Goal: Task Accomplishment & Management: Manage account settings

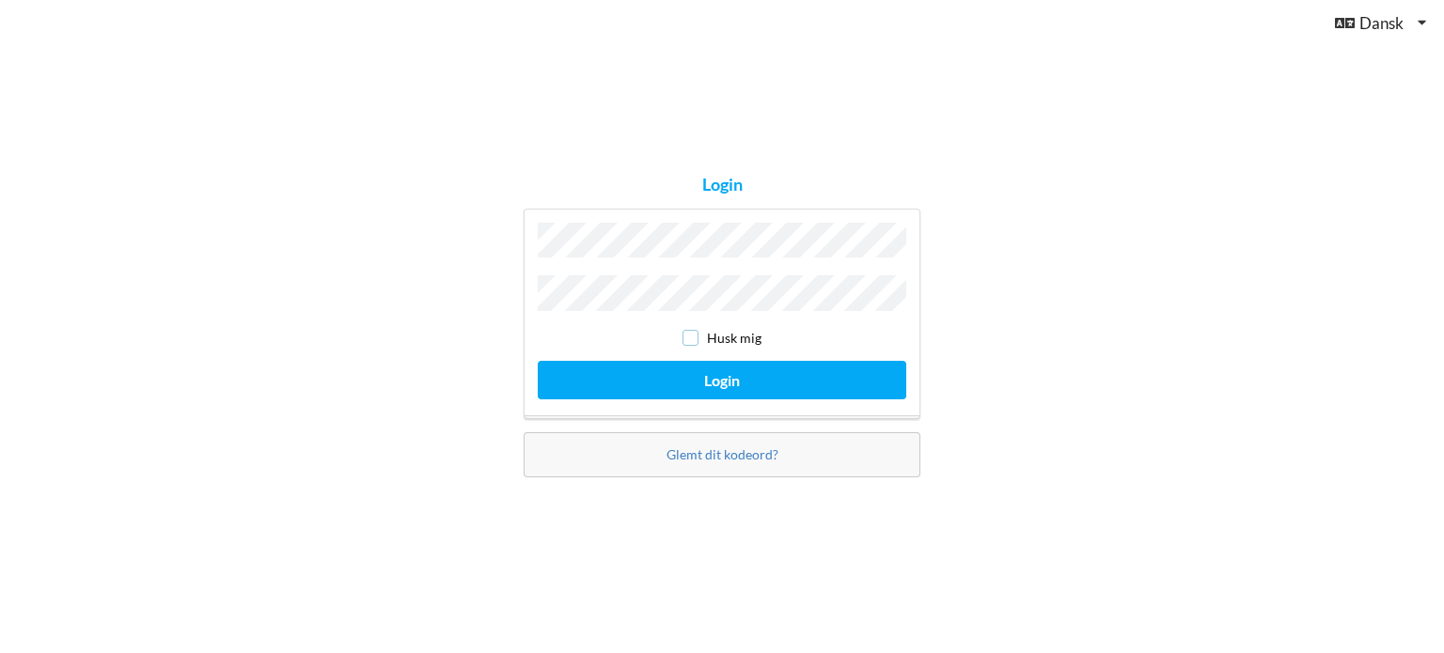
click at [693, 330] on input "checkbox" at bounding box center [690, 338] width 16 height 16
checkbox input "true"
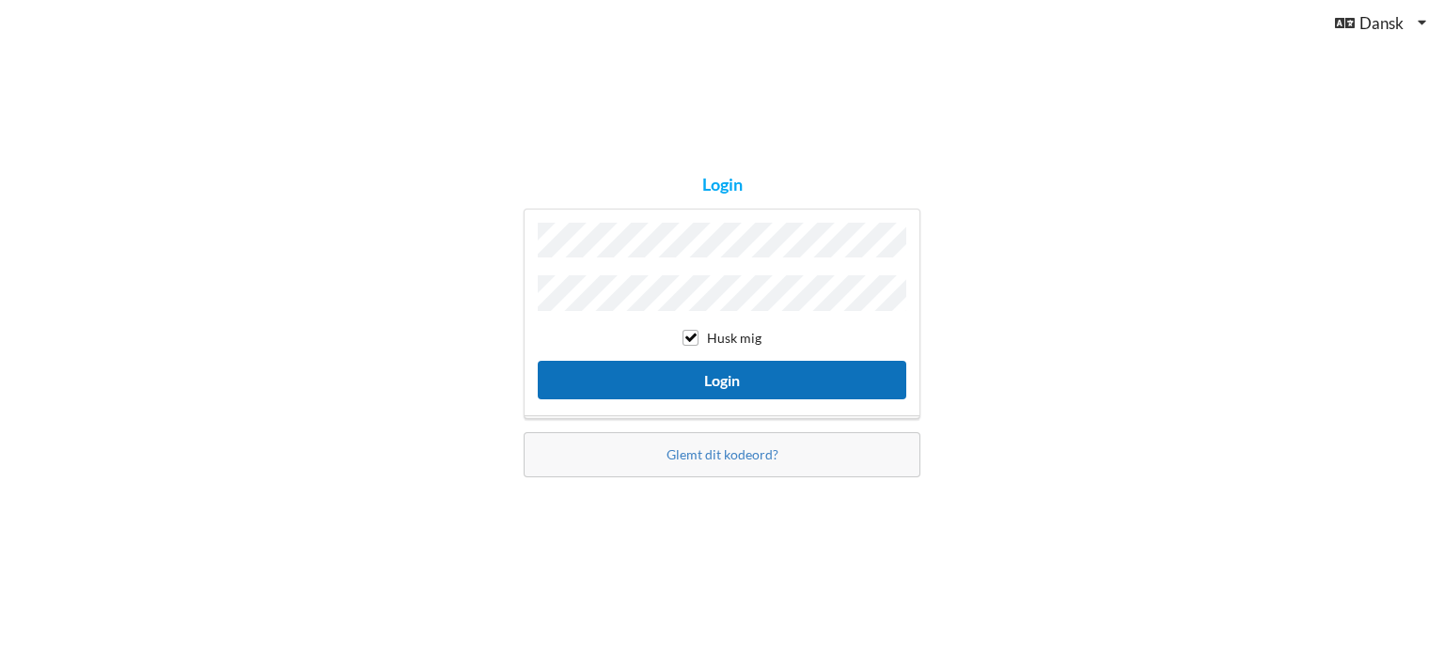
click at [672, 377] on button "Login" at bounding box center [722, 380] width 368 height 39
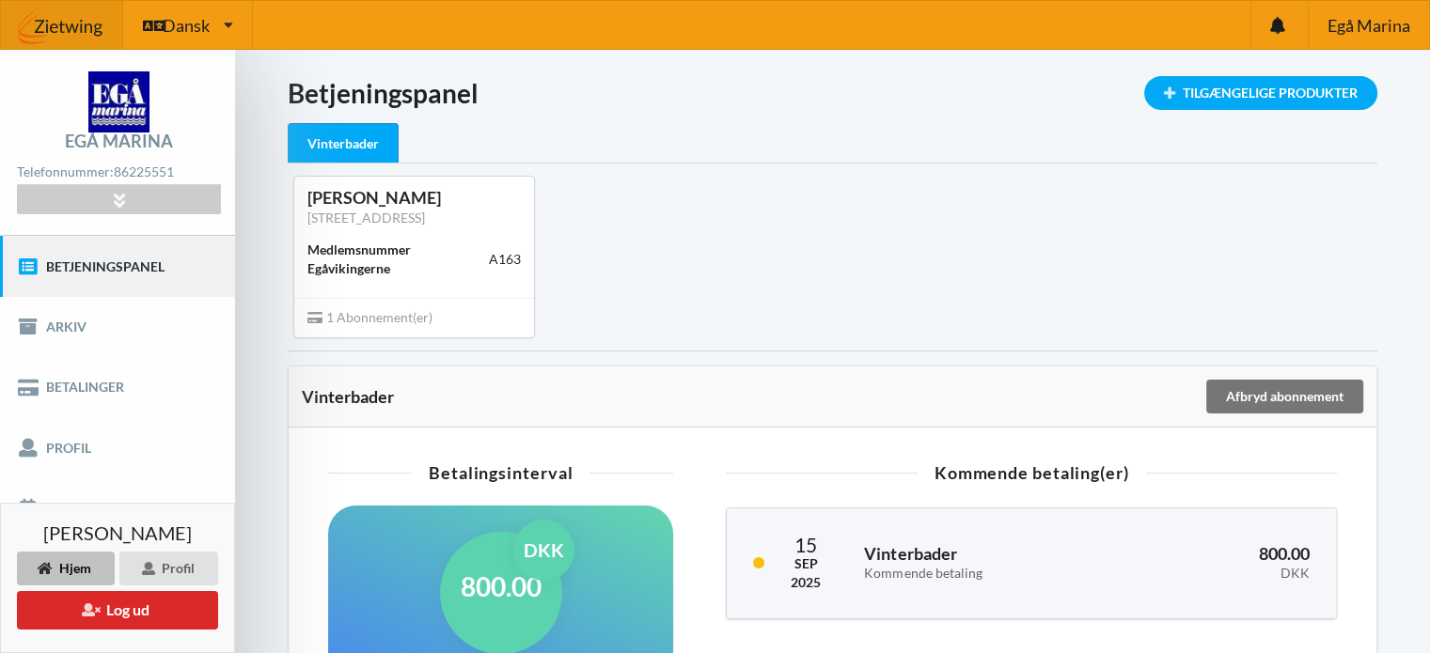
click at [134, 267] on link "Betjeningspanel" at bounding box center [117, 266] width 235 height 60
drag, startPoint x: 134, startPoint y: 267, endPoint x: 352, endPoint y: 337, distance: 229.2
click at [352, 337] on div "Egå Marina Telefonnummer: [PHONE_NUMBER] [STREET_ADDRESS] CVR: 81912513 Email: …" at bounding box center [715, 616] width 1430 height 1132
click at [352, 325] on span "1 Abonnement(er)" at bounding box center [369, 317] width 125 height 16
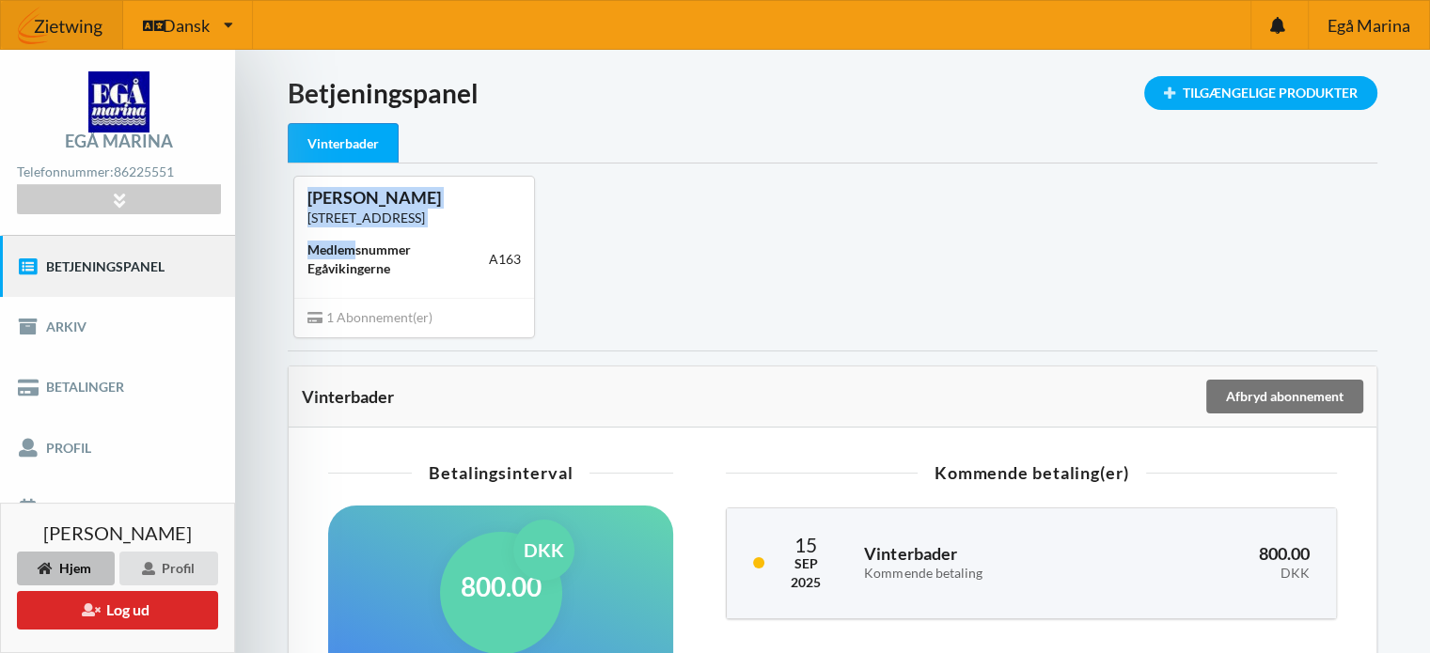
drag, startPoint x: 357, startPoint y: 276, endPoint x: 354, endPoint y: 134, distance: 142.0
click at [354, 134] on div "Indlæser... Tilgængelige Produkter Betjeningspanel Vinterbader [PERSON_NAME] [S…" at bounding box center [832, 587] width 1089 height 1023
click at [354, 134] on div "Vinterbader" at bounding box center [343, 143] width 111 height 40
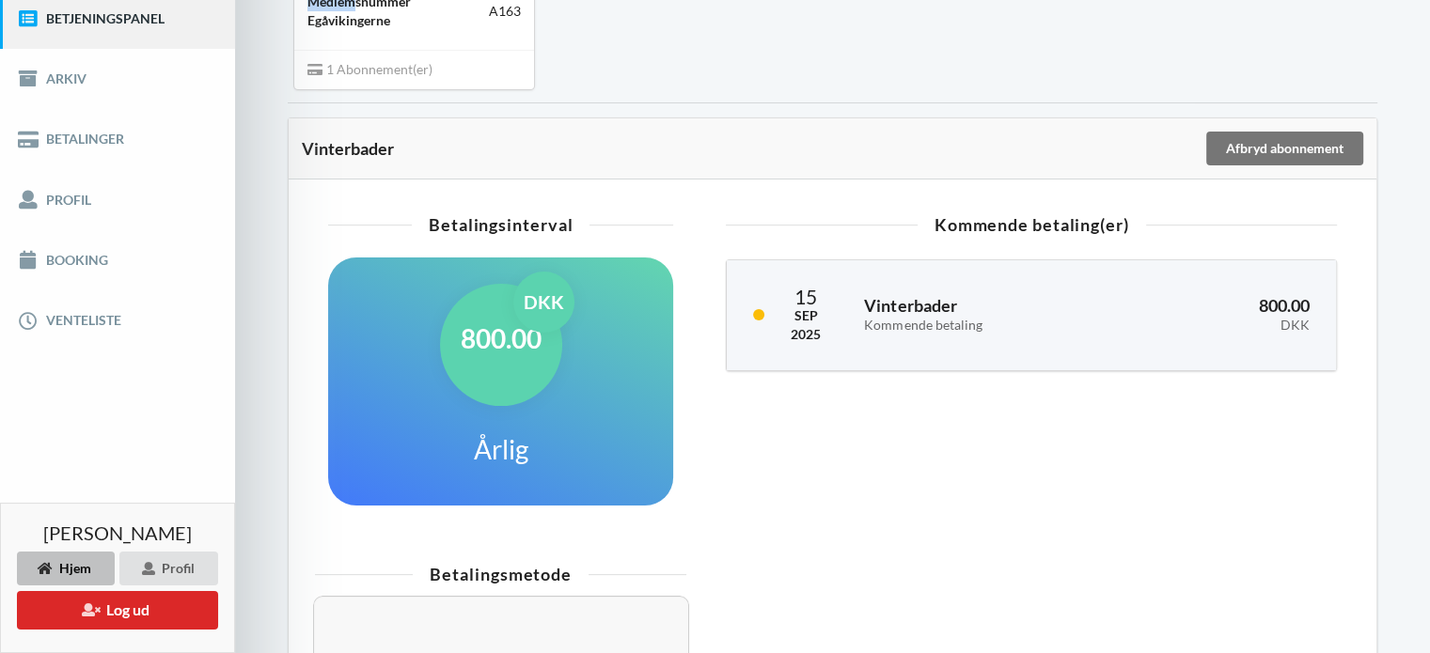
scroll to position [248, 0]
click at [159, 254] on link "Booking" at bounding box center [117, 260] width 235 height 60
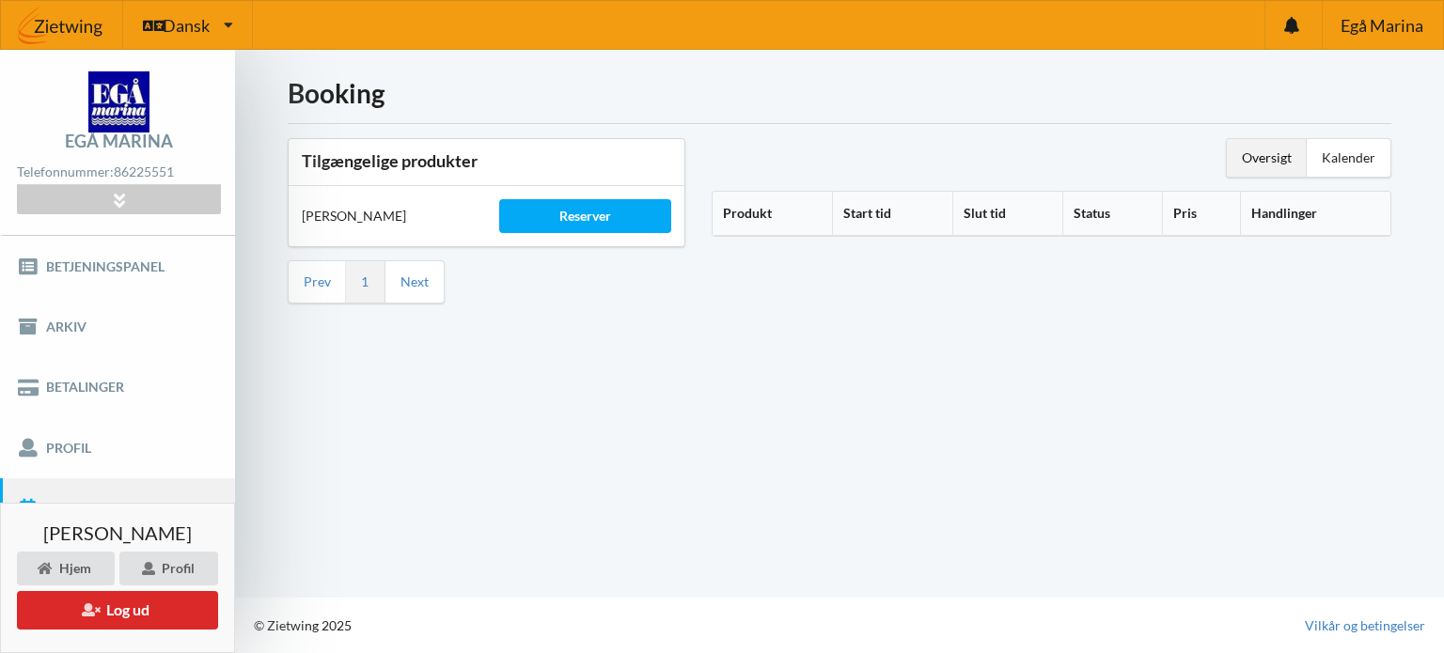
click at [159, 254] on link "Betjeningspanel" at bounding box center [117, 266] width 235 height 60
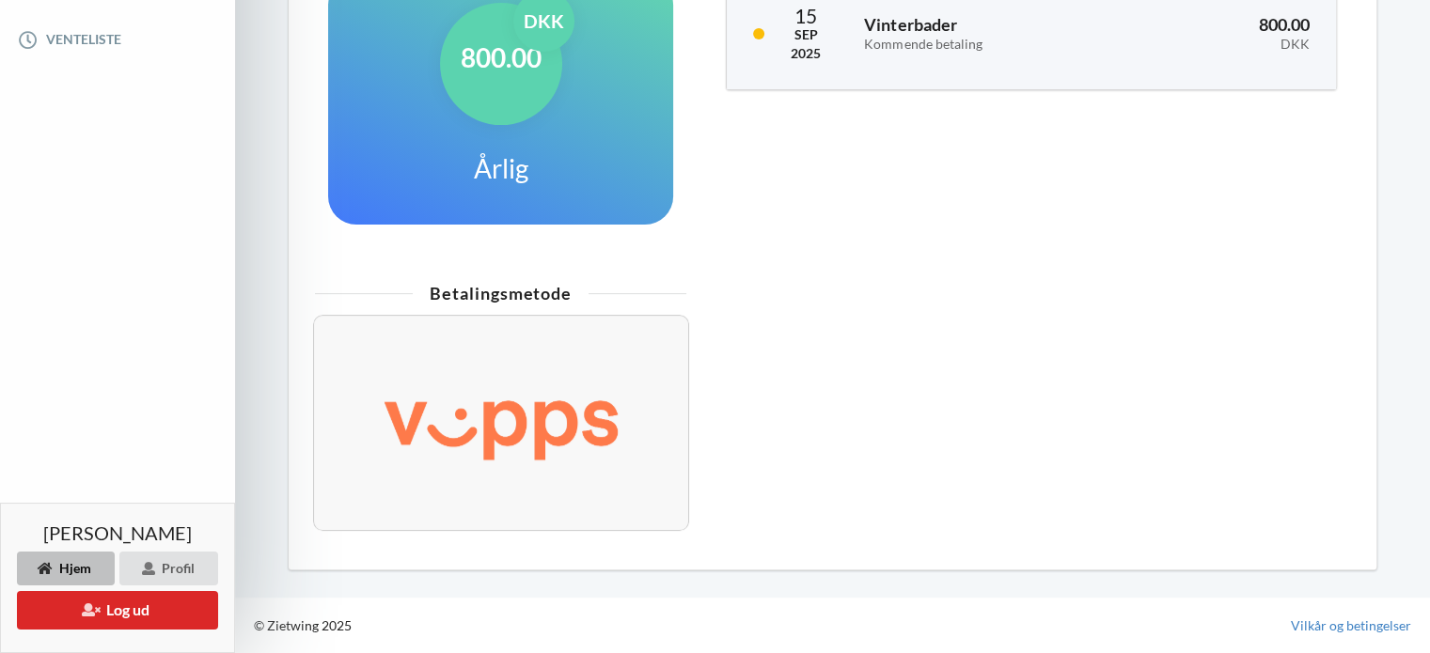
scroll to position [388, 0]
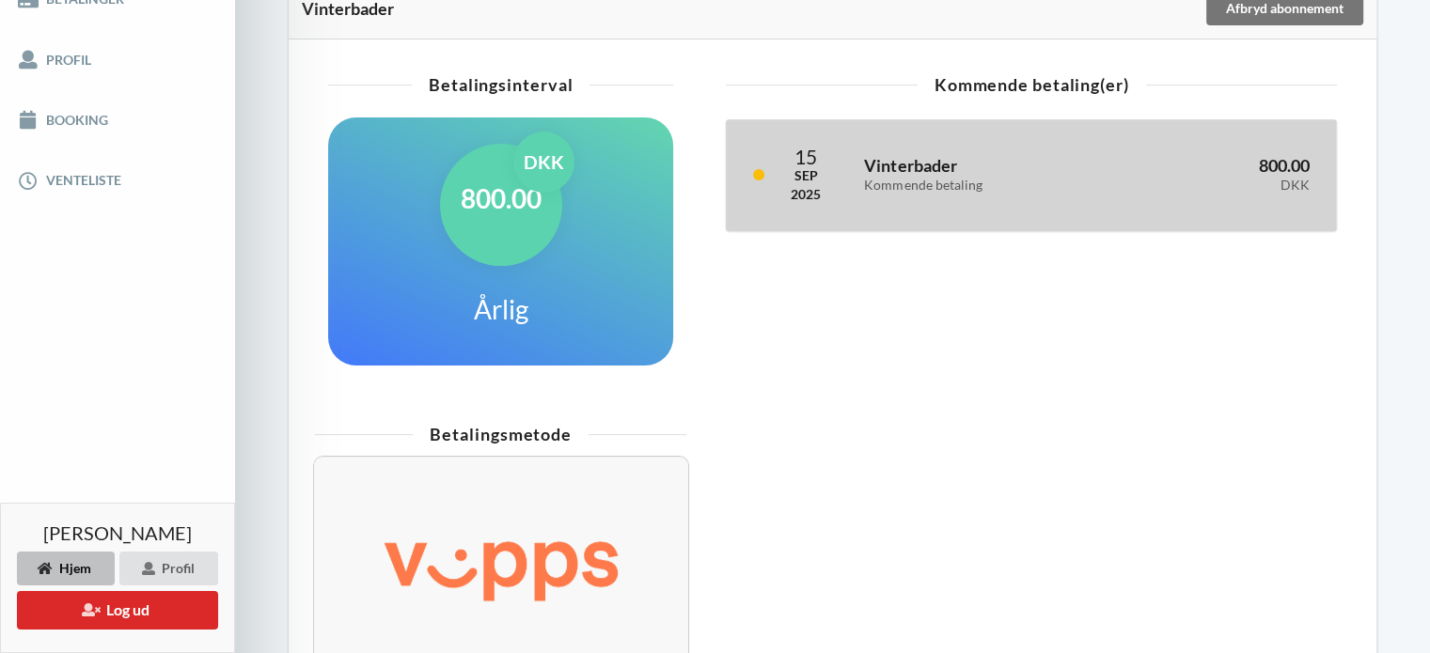
click at [955, 194] on div "Kommende betaling" at bounding box center [985, 186] width 243 height 16
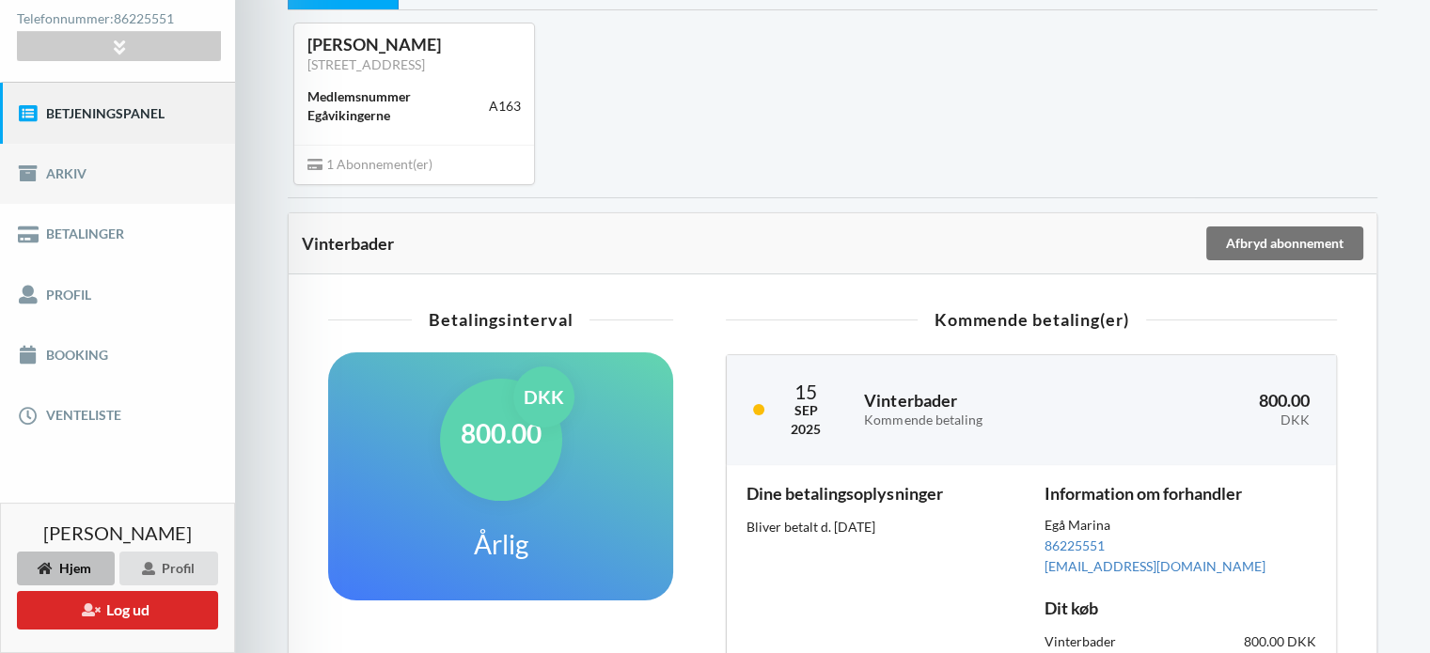
scroll to position [154, 0]
click at [94, 236] on link "Betalinger" at bounding box center [117, 233] width 235 height 60
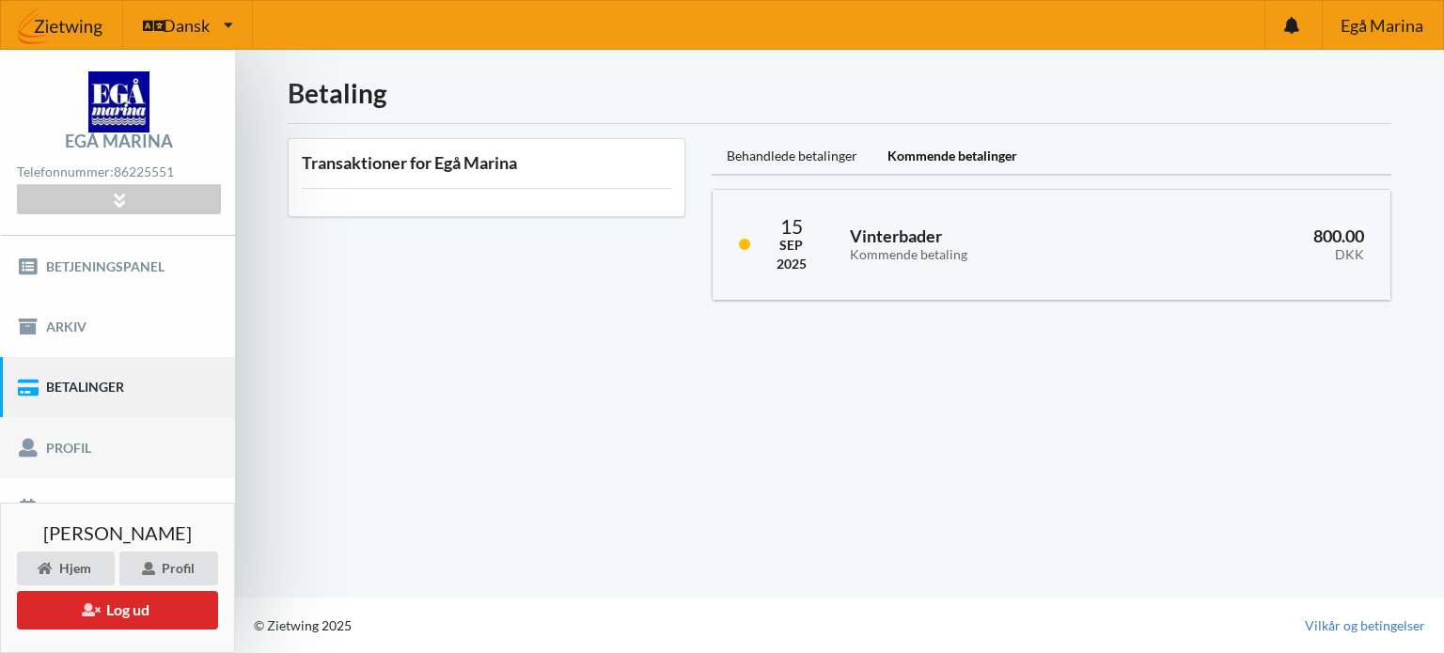
click at [118, 443] on link "Profil" at bounding box center [117, 447] width 235 height 60
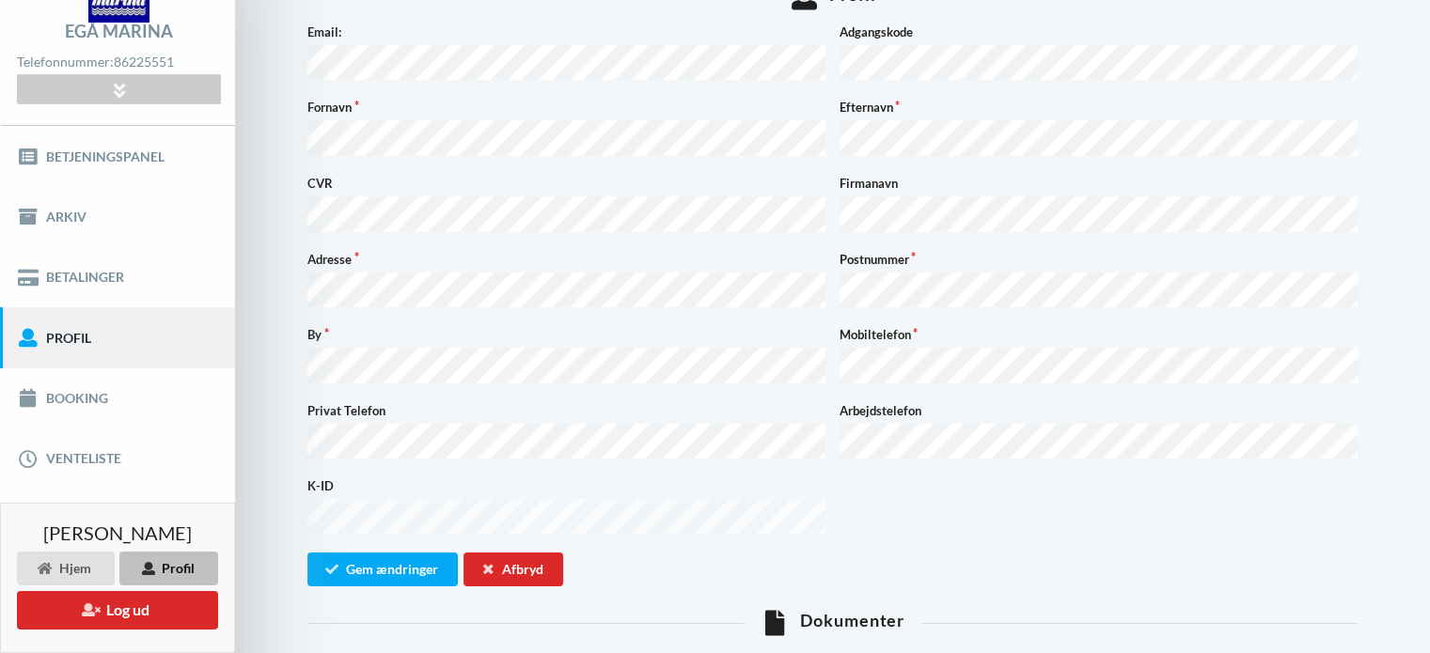
scroll to position [8, 0]
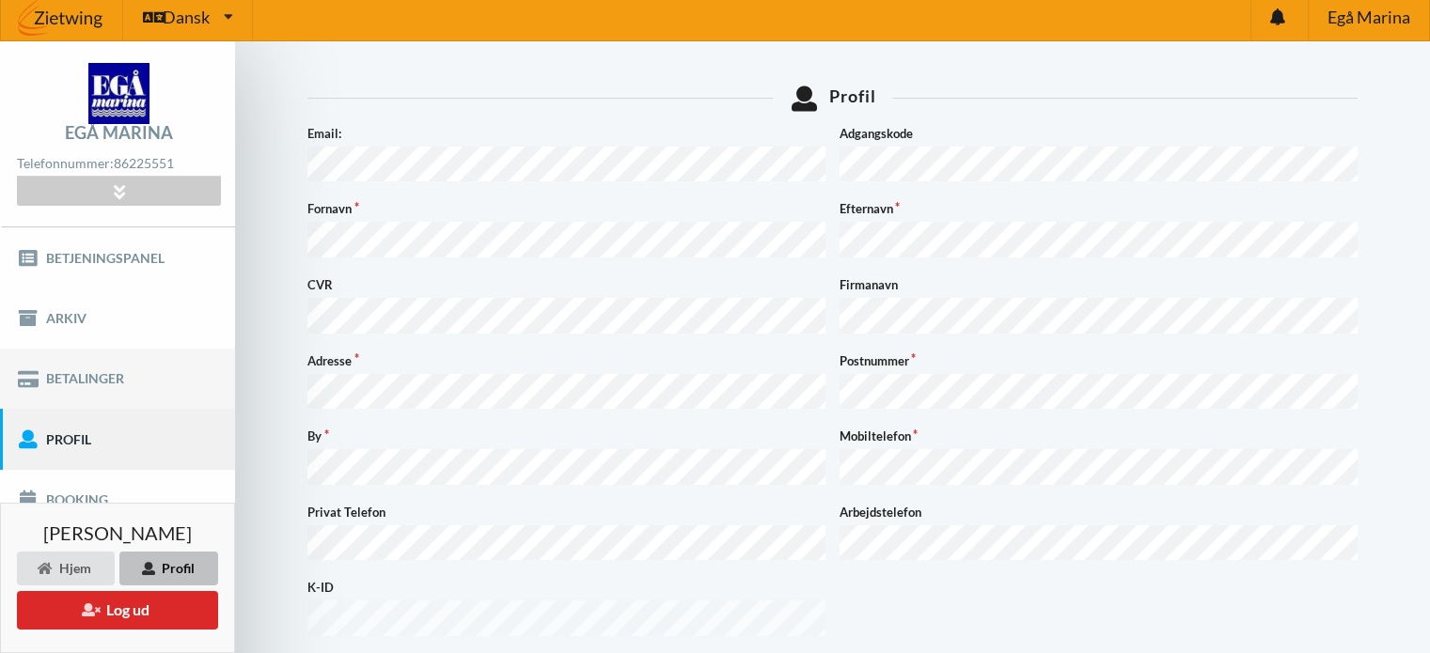
click at [154, 379] on link "Betalinger" at bounding box center [117, 379] width 235 height 60
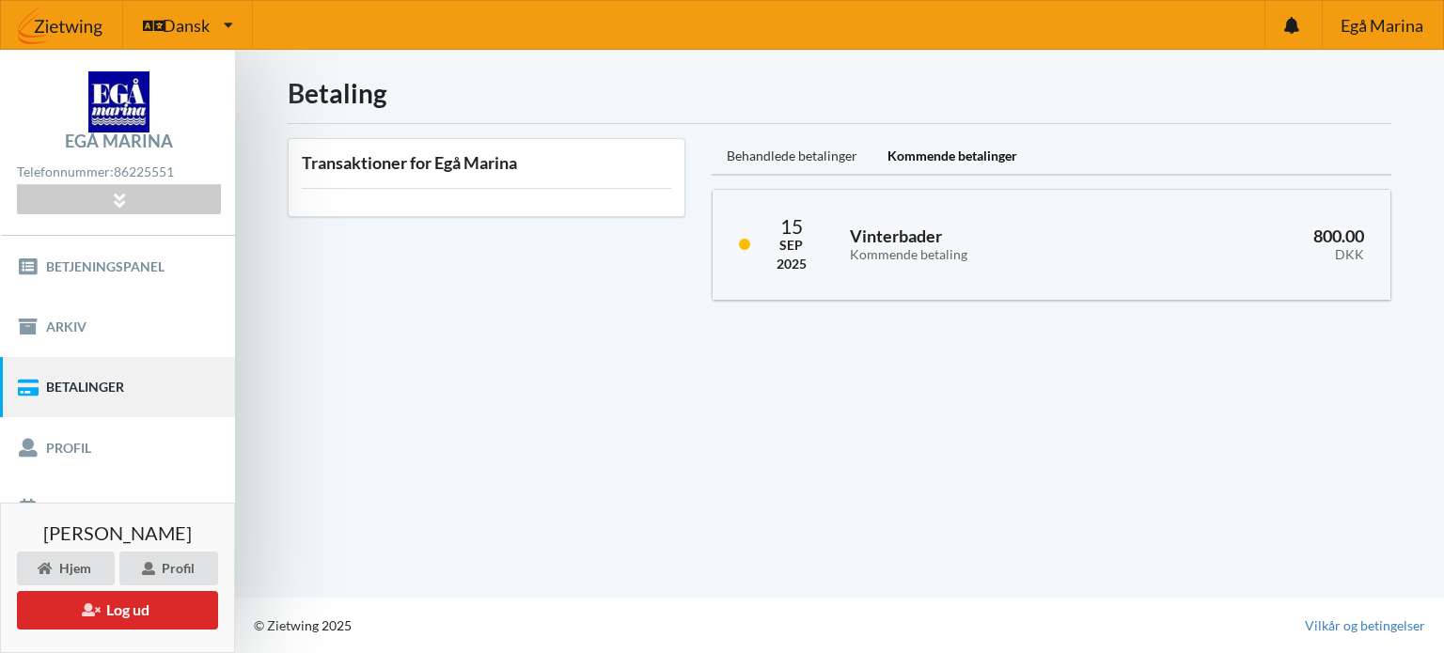
click at [786, 160] on div "Behandlede betalinger" at bounding box center [792, 157] width 161 height 38
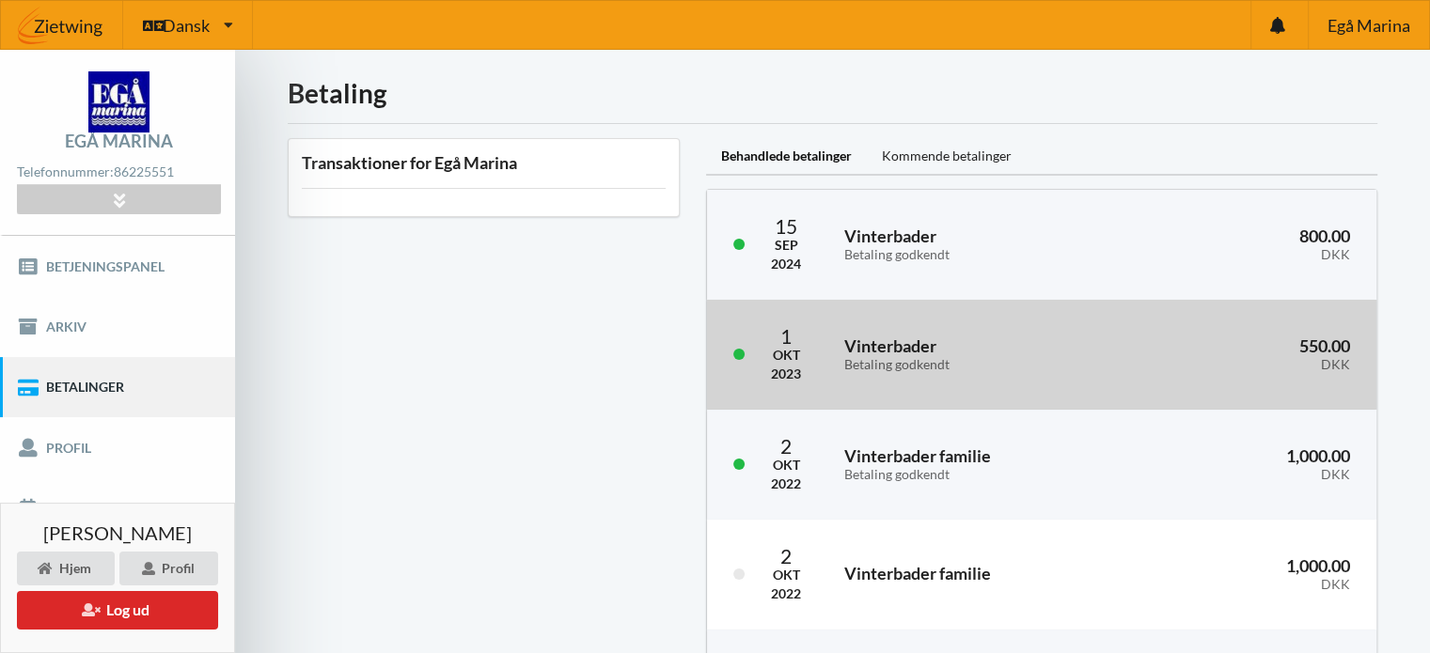
scroll to position [222, 0]
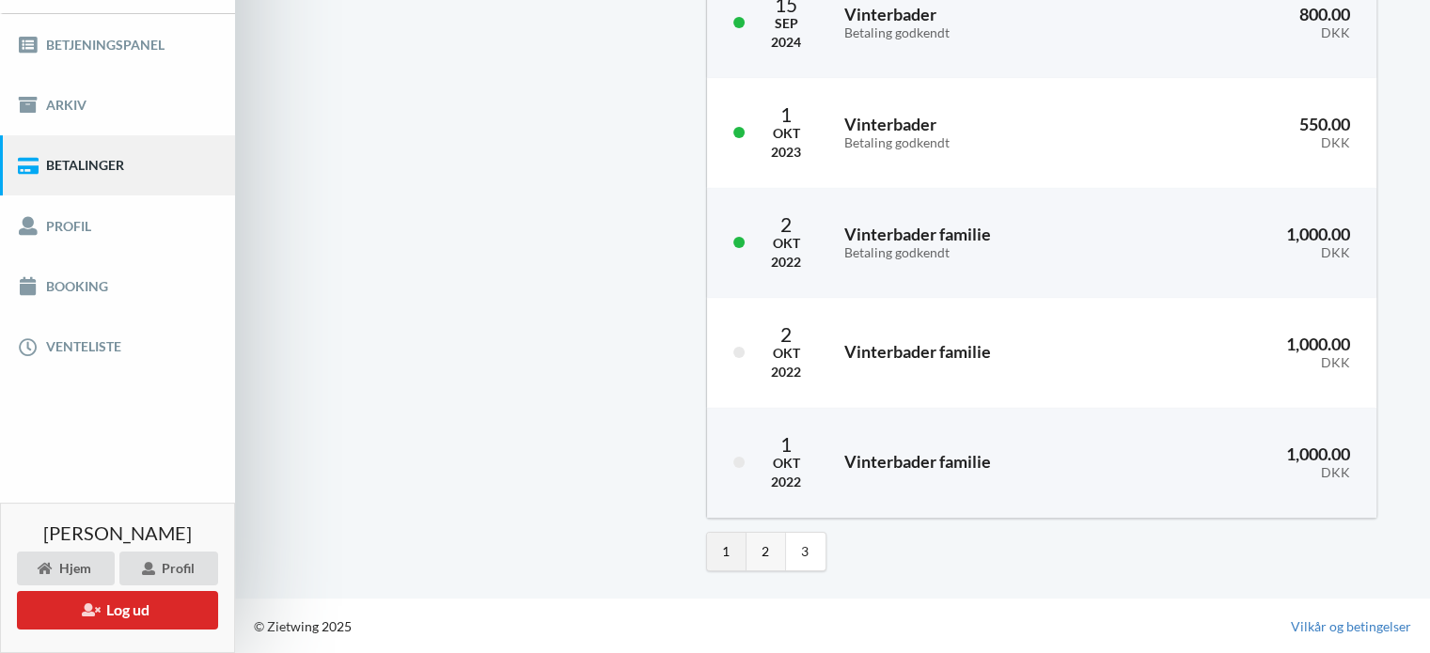
click at [764, 556] on link "2" at bounding box center [765, 552] width 39 height 38
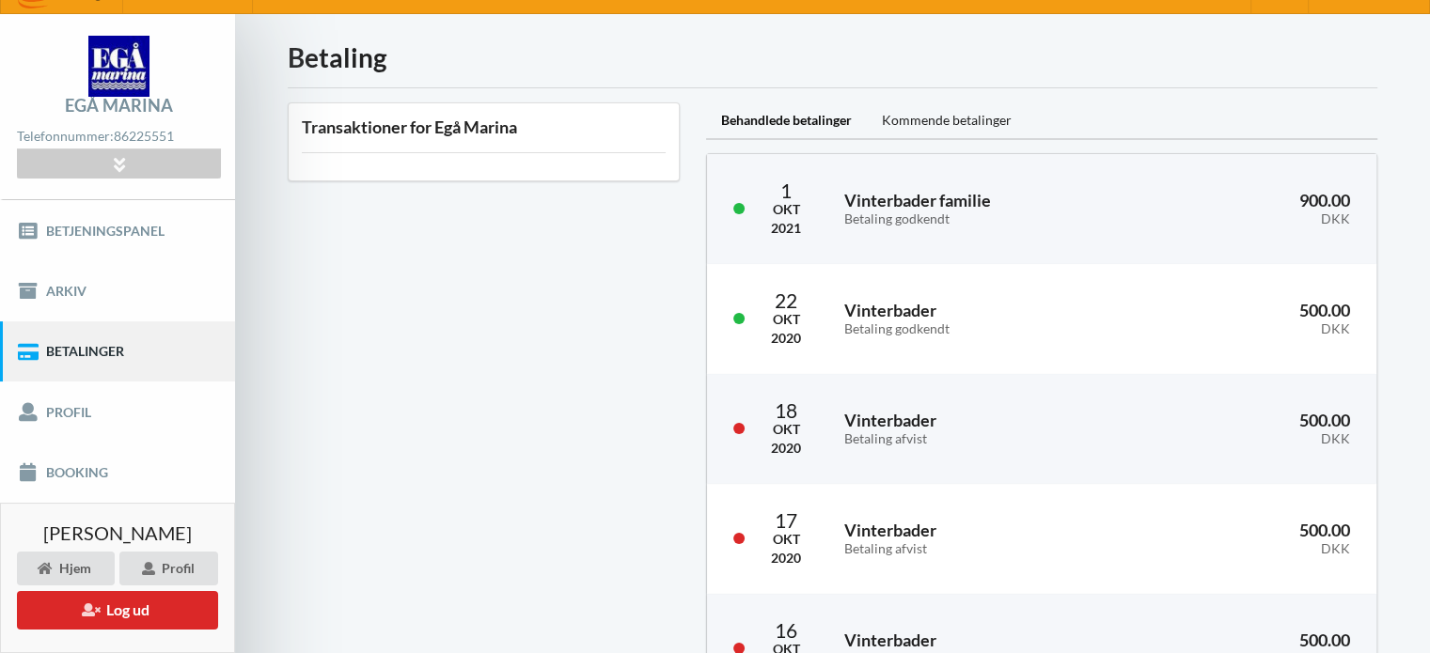
scroll to position [34, 0]
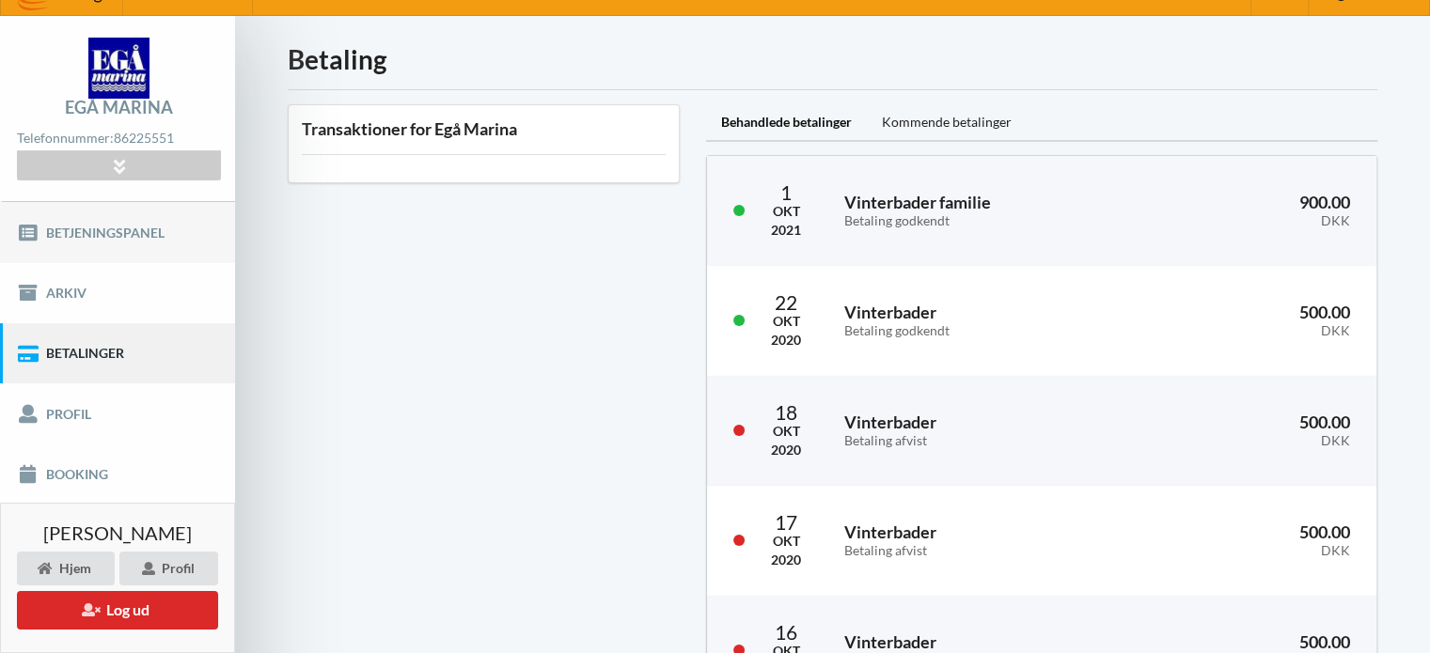
click at [109, 234] on link "Betjeningspanel" at bounding box center [117, 232] width 235 height 60
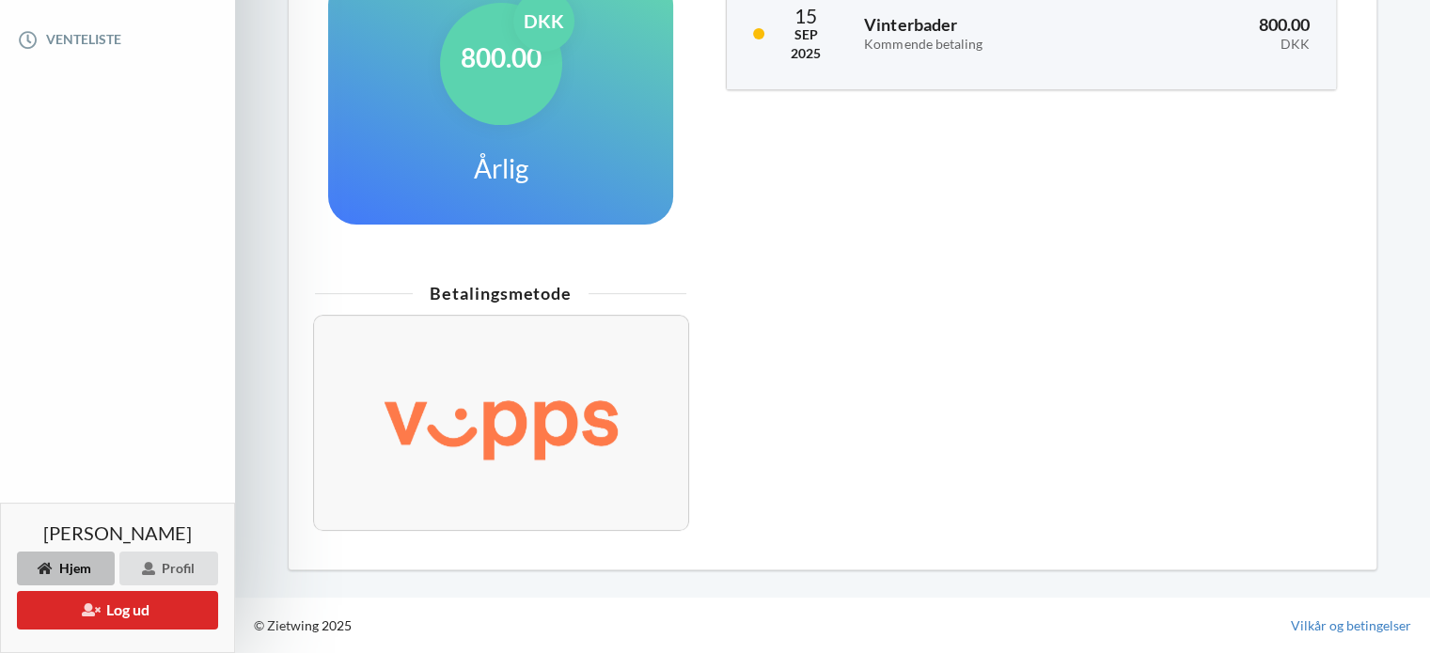
scroll to position [534, 0]
click at [511, 428] on img at bounding box center [500, 424] width 321 height 130
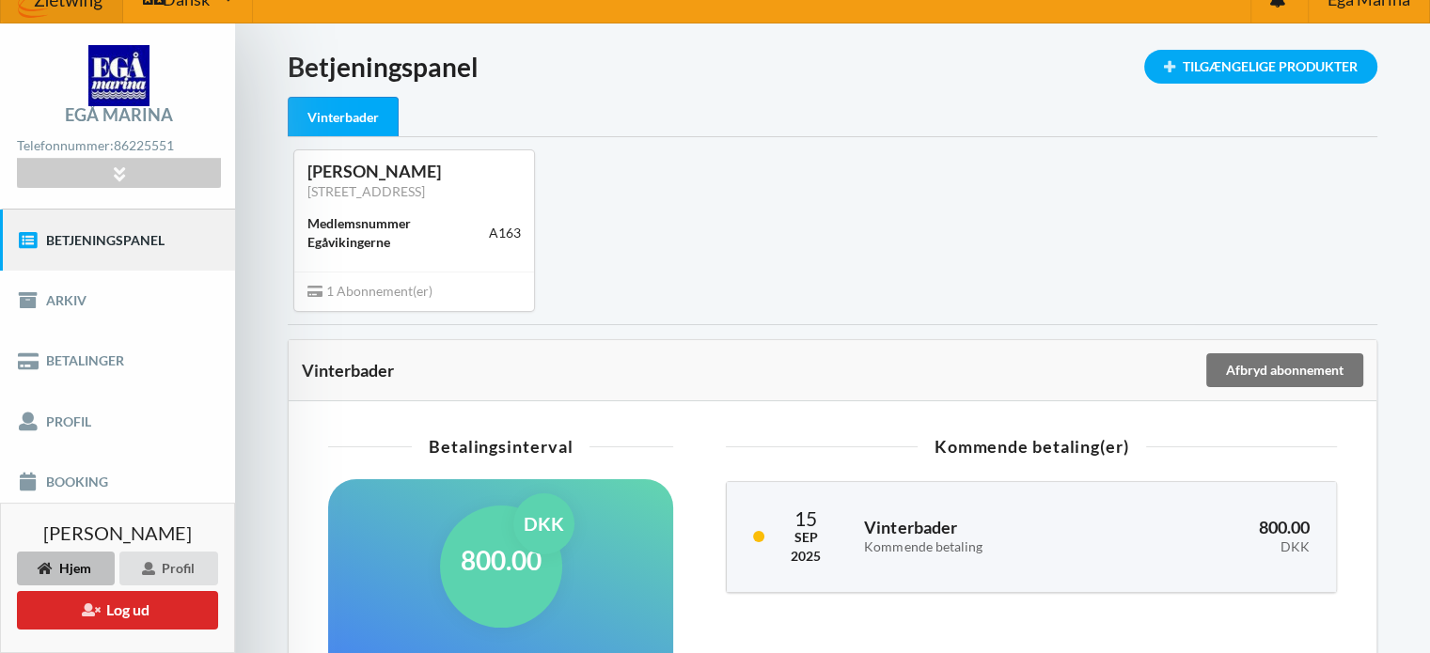
scroll to position [22, 0]
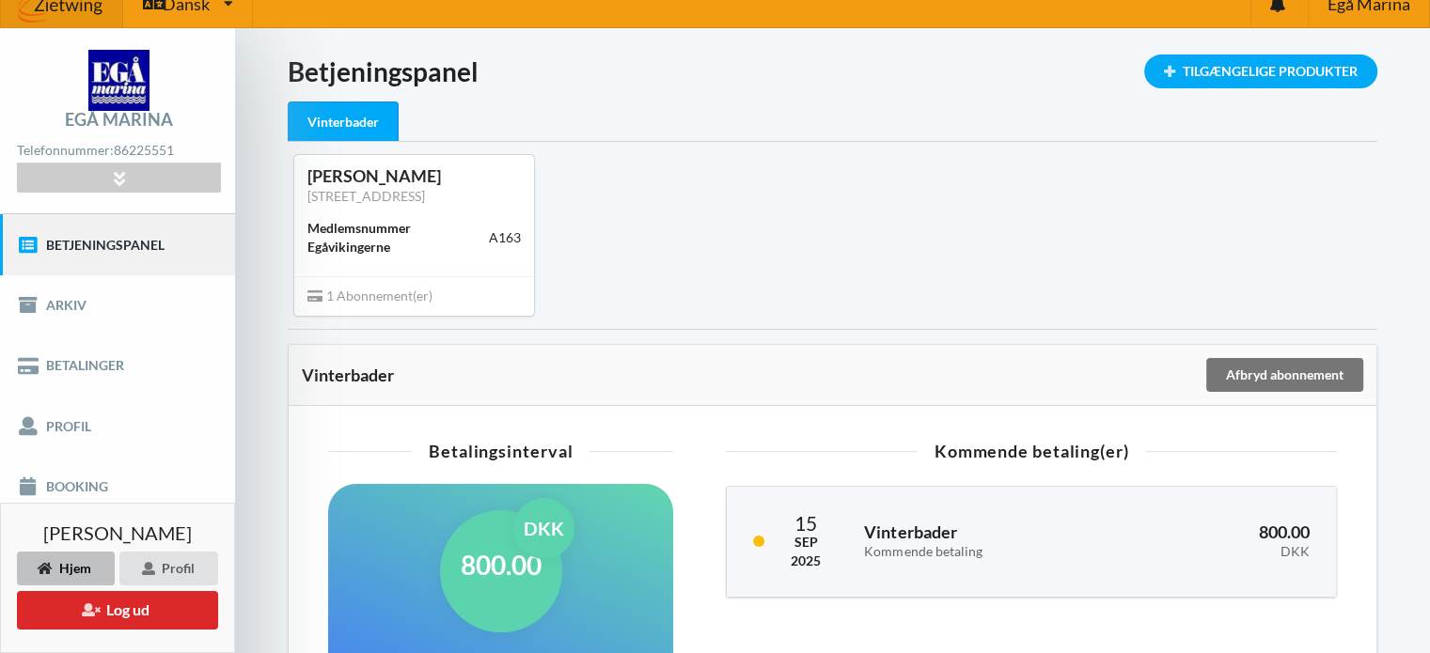
click at [368, 257] on div "Medlemsnummer Egåvikingerne" at bounding box center [397, 238] width 181 height 38
click at [946, 176] on div "[PERSON_NAME][GEOGRAPHIC_DATA][STREET_ADDRESS] Medlemsnummer Egåvikingerne A163…" at bounding box center [832, 235] width 1116 height 186
click at [1211, 68] on div "Tilgængelige Produkter" at bounding box center [1260, 72] width 233 height 34
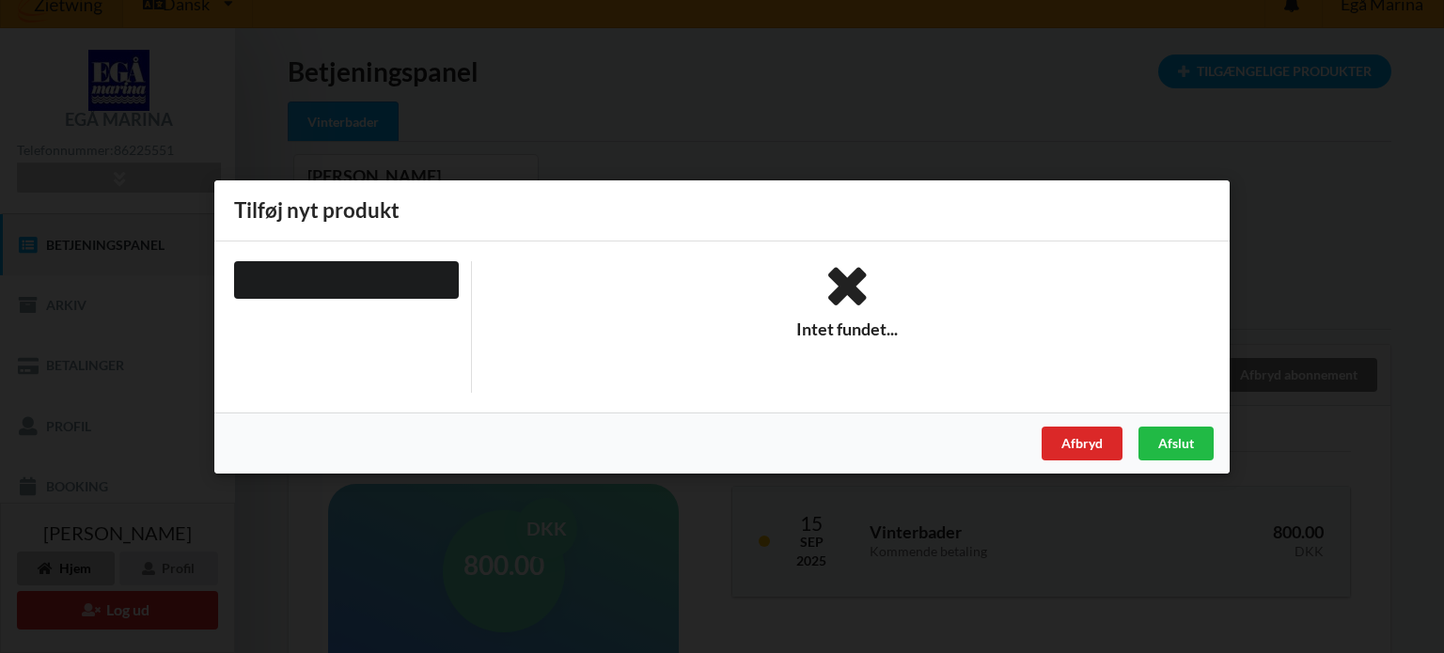
click at [932, 66] on div "Er du sikker på du vil logge ud? Nej Ja Vilkår og betingelser Brugerbetingelser…" at bounding box center [722, 326] width 1444 height 653
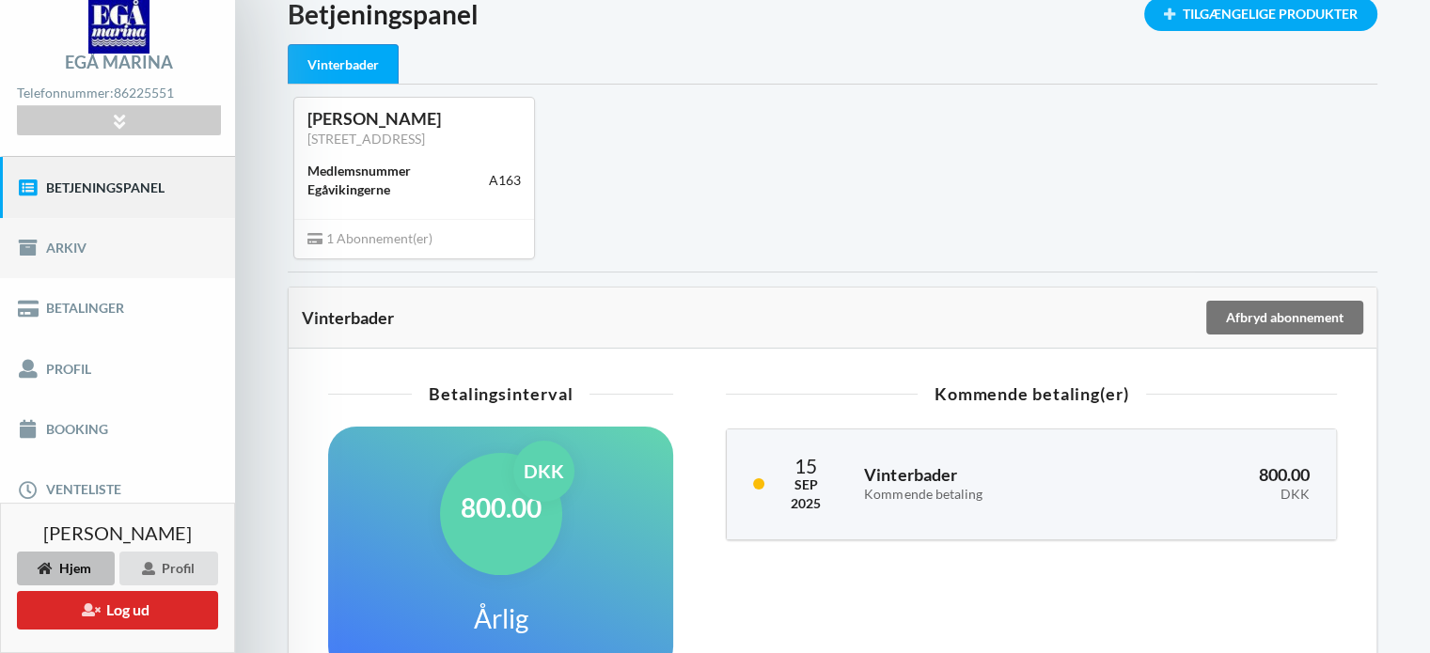
scroll to position [79, 0]
click at [158, 244] on link "Arkiv" at bounding box center [117, 248] width 235 height 60
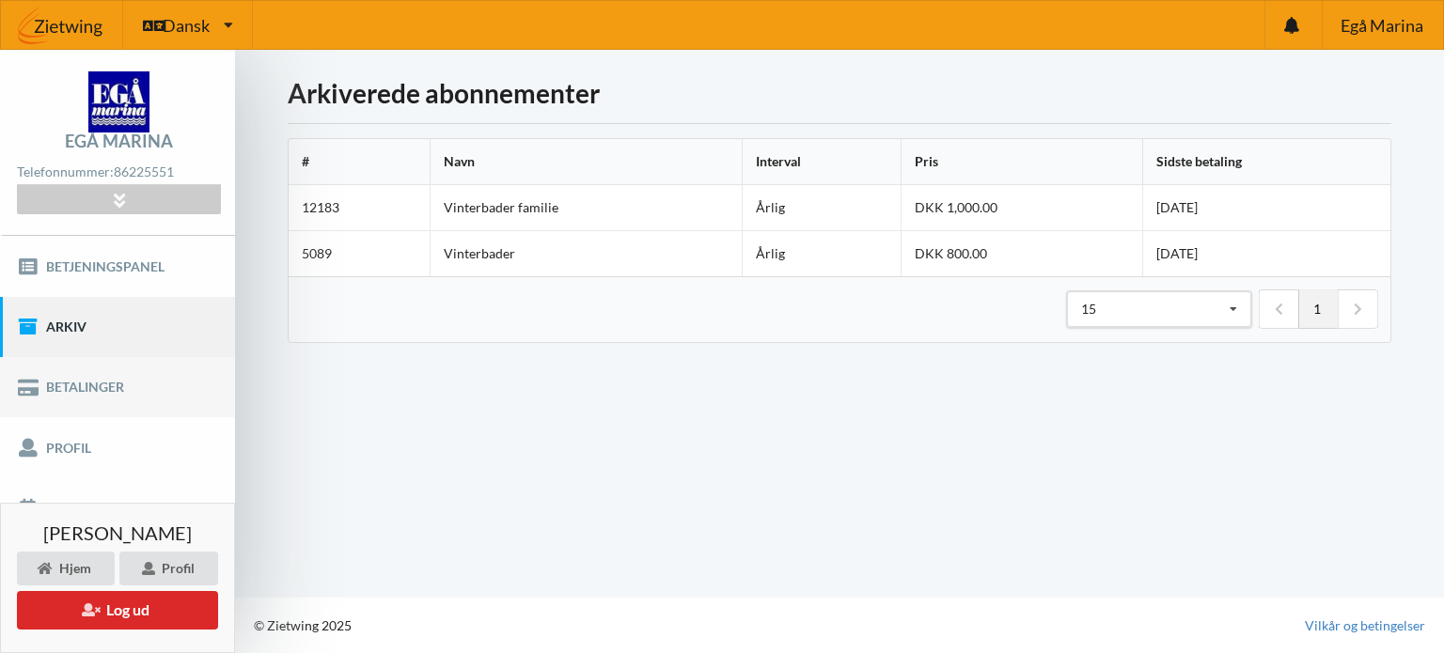
click at [119, 383] on link "Betalinger" at bounding box center [117, 387] width 235 height 60
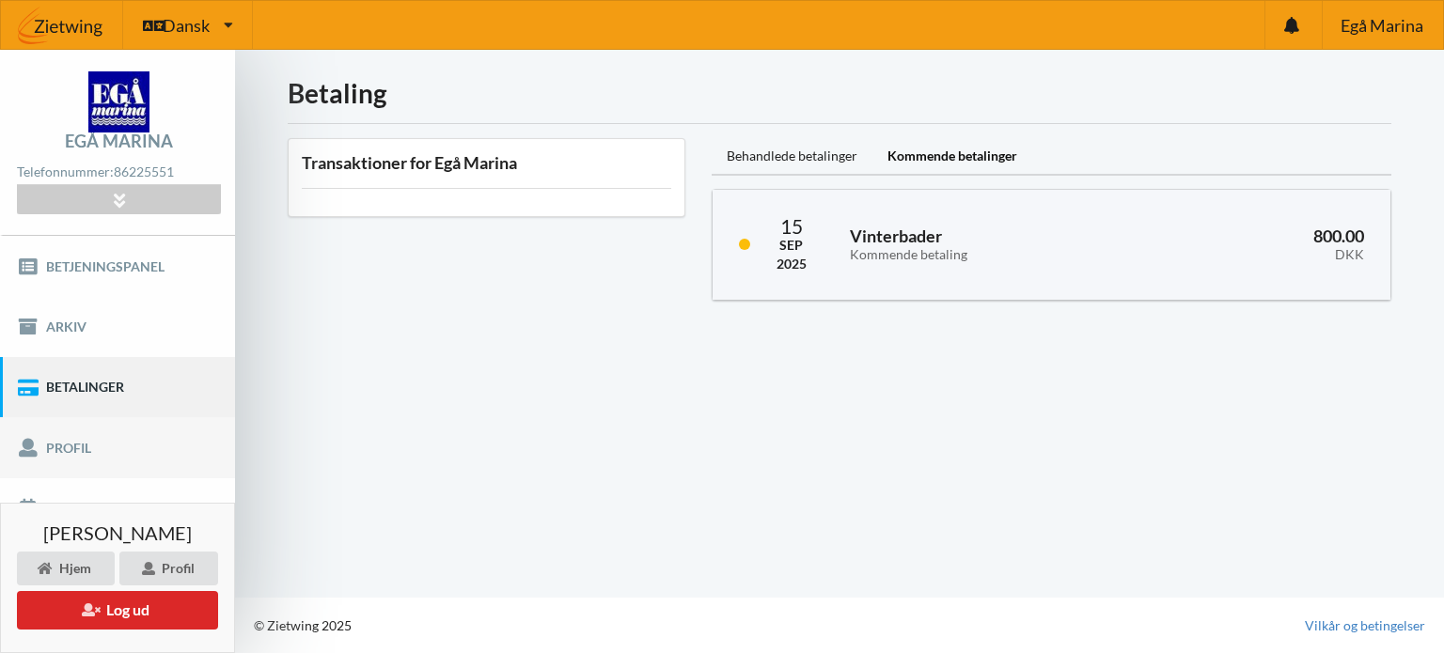
click at [132, 447] on link "Profil" at bounding box center [117, 447] width 235 height 60
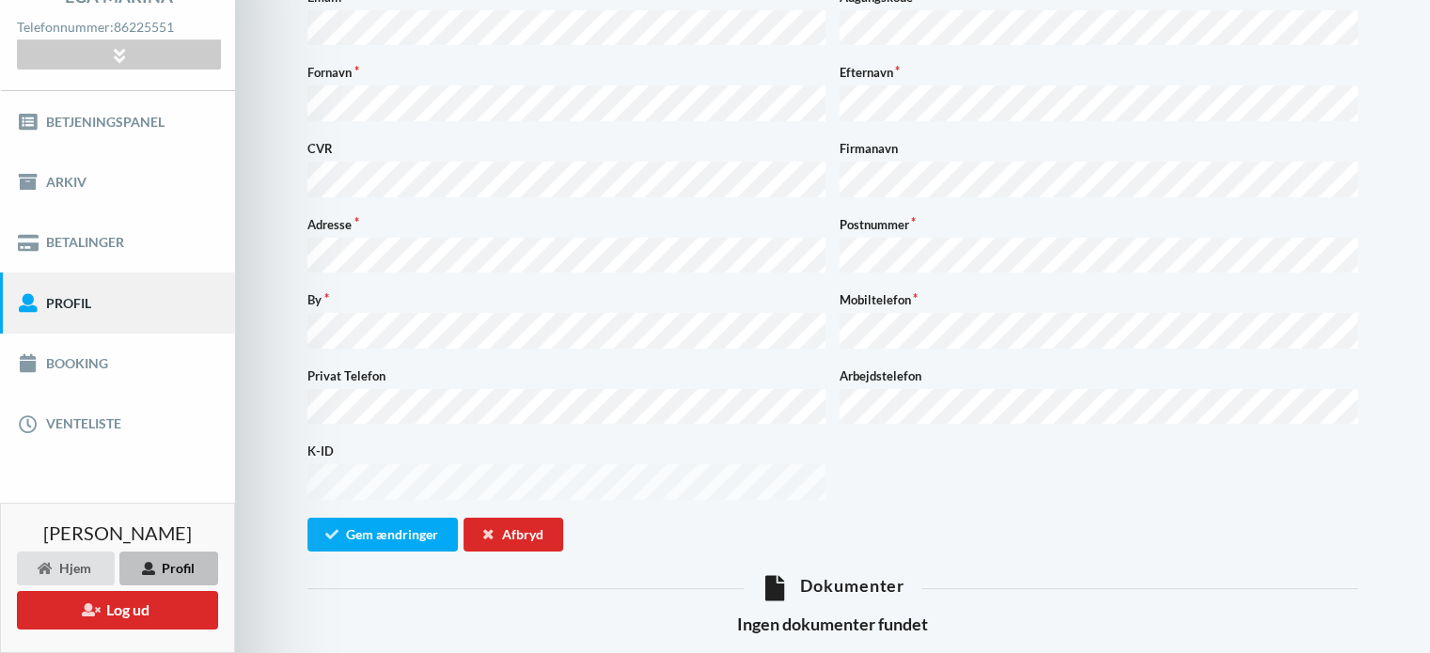
scroll to position [144, 0]
click at [161, 368] on link "Booking" at bounding box center [117, 365] width 235 height 60
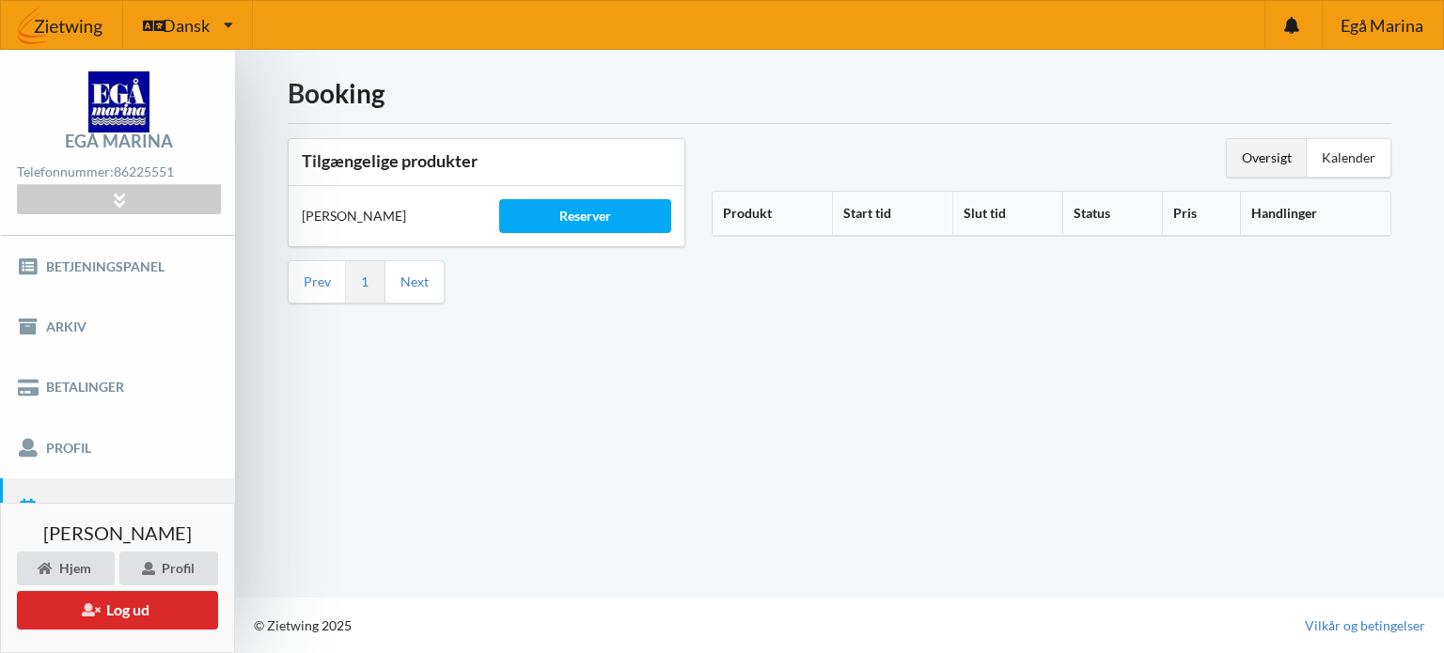
click at [416, 492] on div "Booking Tilgængelige produkter Sauna Gus Reserver Prev 1 Next Oversigt Kalender…" at bounding box center [839, 324] width 1209 height 548
click at [331, 281] on li "Prev" at bounding box center [317, 281] width 57 height 41
click at [397, 390] on div "Booking Tilgængelige produkter Sauna Gus Reserver Prev 1 Next Oversigt Kalender…" at bounding box center [839, 324] width 1209 height 548
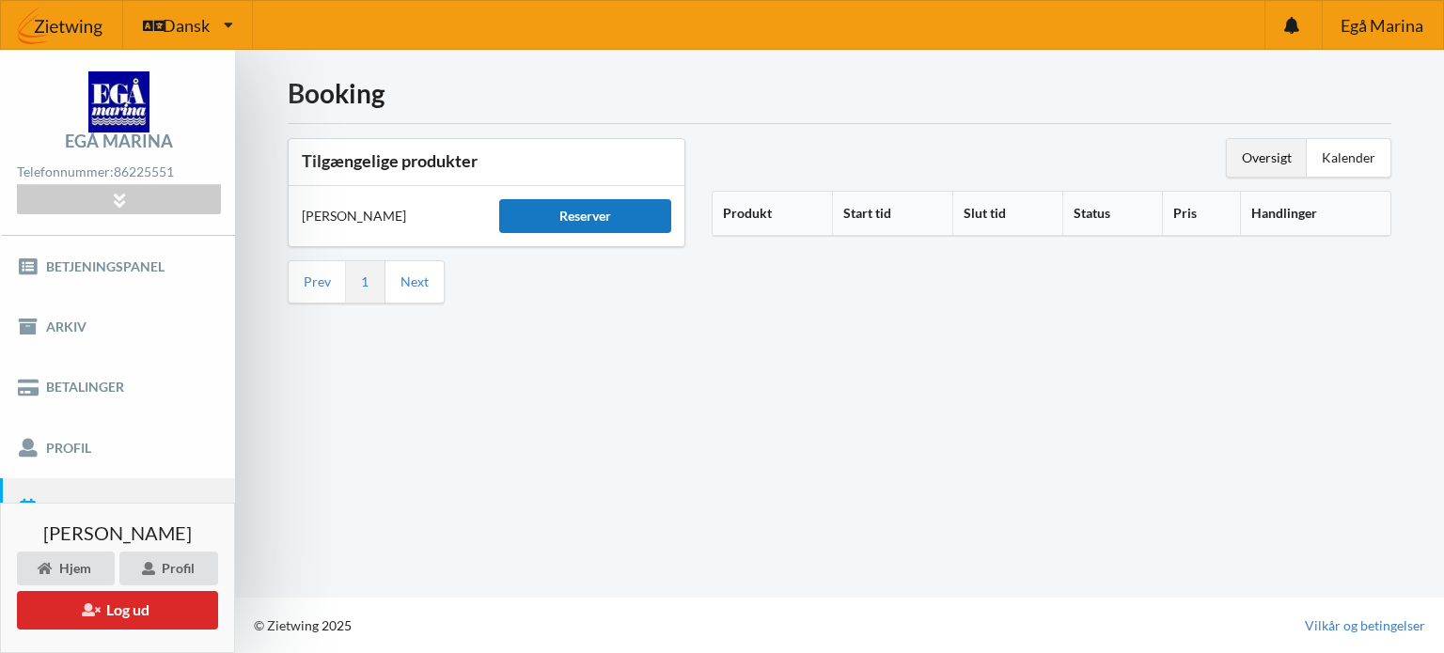
click at [625, 221] on div "Reserver" at bounding box center [584, 216] width 171 height 34
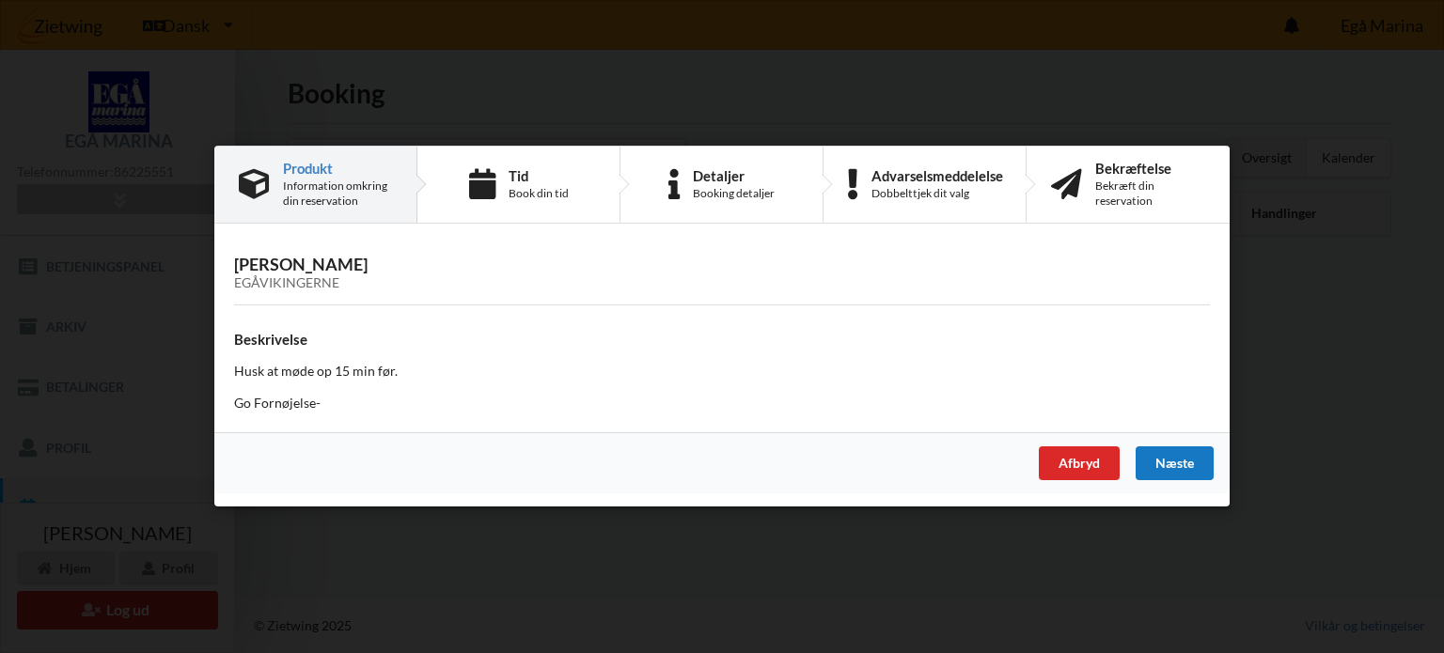
click at [1178, 460] on div "Næste" at bounding box center [1174, 464] width 78 height 34
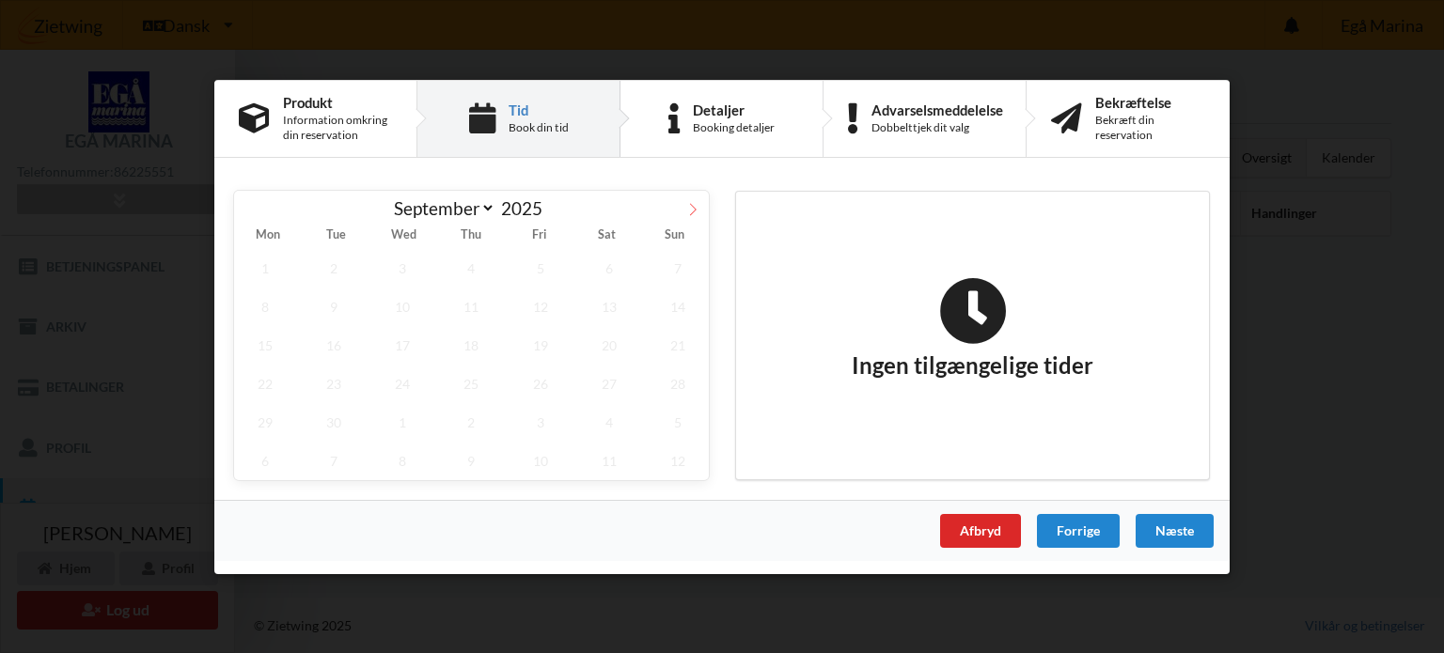
click at [692, 215] on icon at bounding box center [692, 208] width 13 height 13
select select "10"
click at [994, 528] on div "Afbryd" at bounding box center [980, 530] width 81 height 34
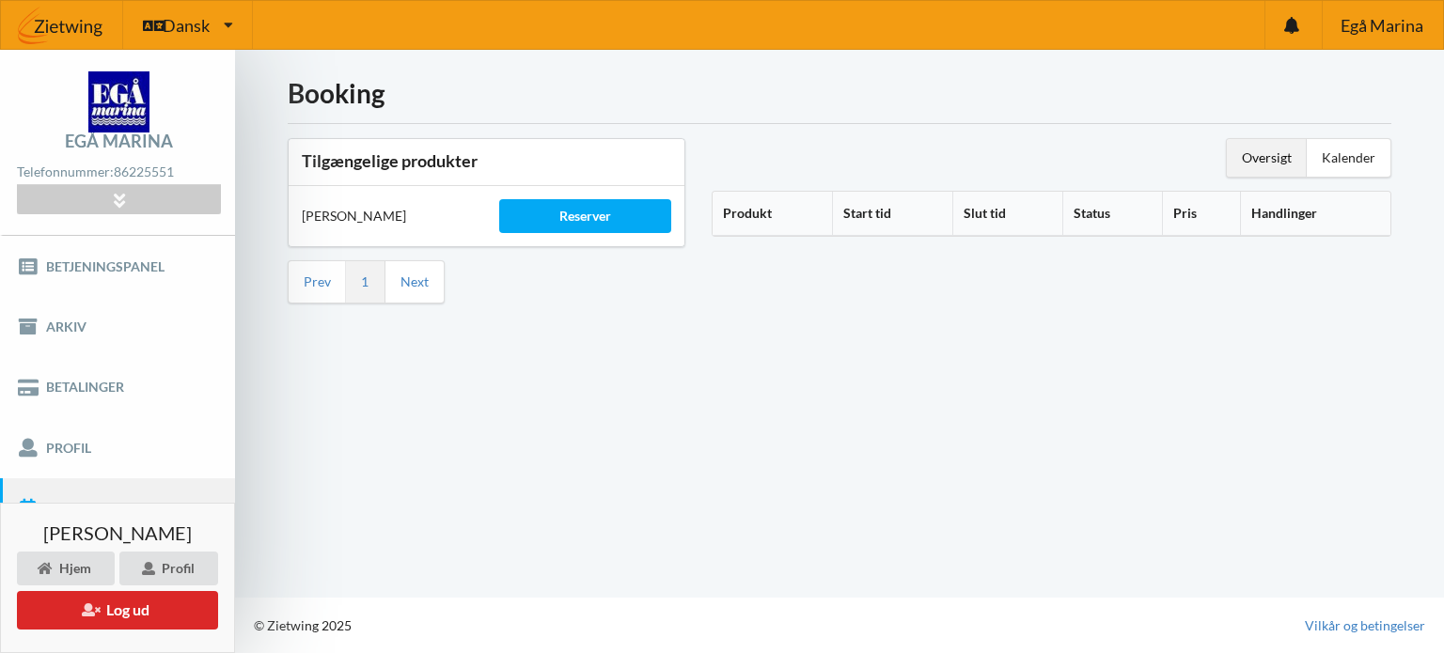
click at [399, 443] on div "Booking Tilgængelige produkter Sauna Gus Reserver Prev 1 Next Oversigt Kalender…" at bounding box center [839, 324] width 1209 height 548
click at [117, 274] on link "Betjeningspanel" at bounding box center [117, 266] width 235 height 60
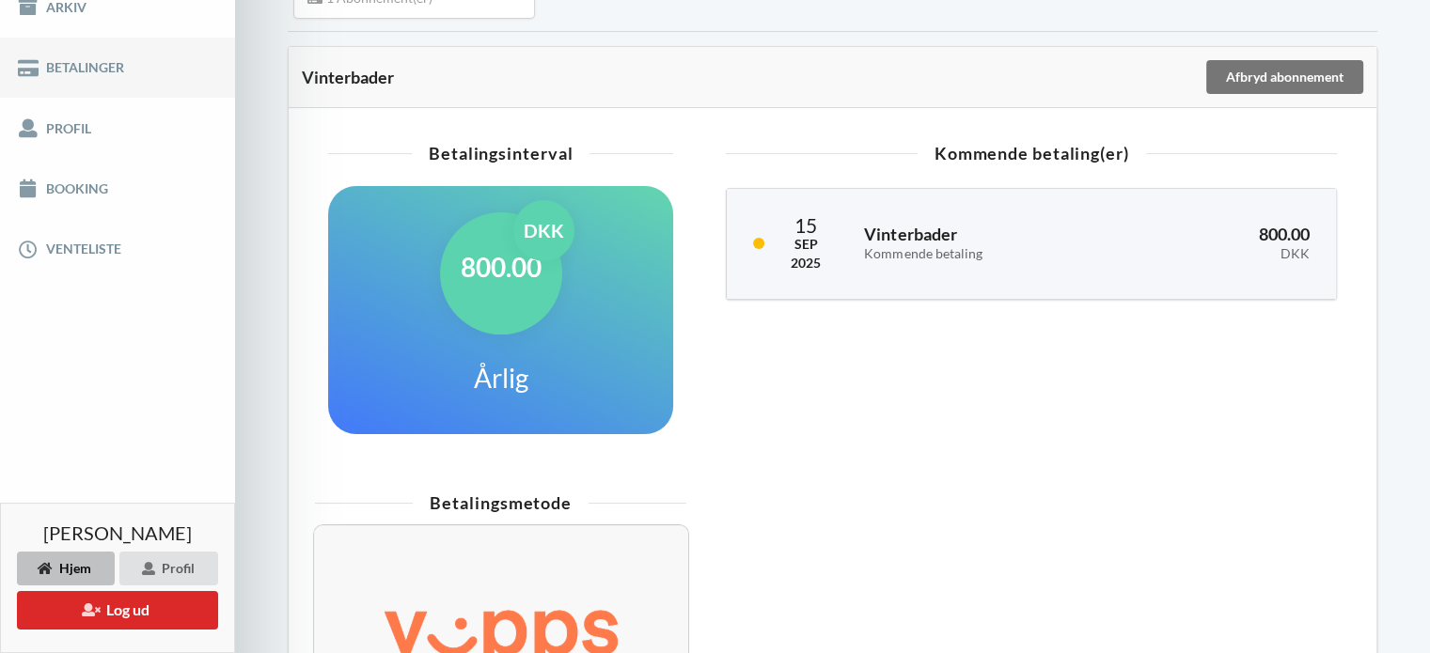
scroll to position [320, 0]
click at [152, 243] on link "Venteliste" at bounding box center [117, 249] width 235 height 60
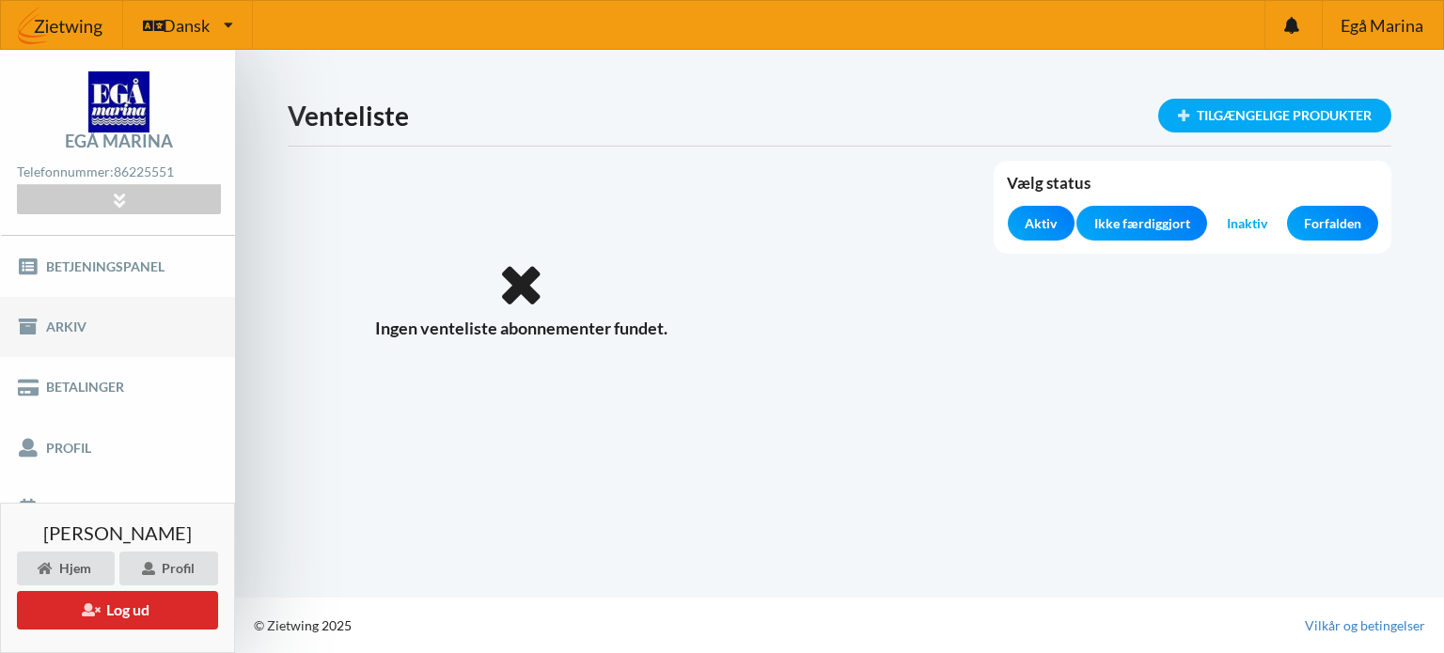
click at [149, 335] on link "Arkiv" at bounding box center [117, 327] width 235 height 60
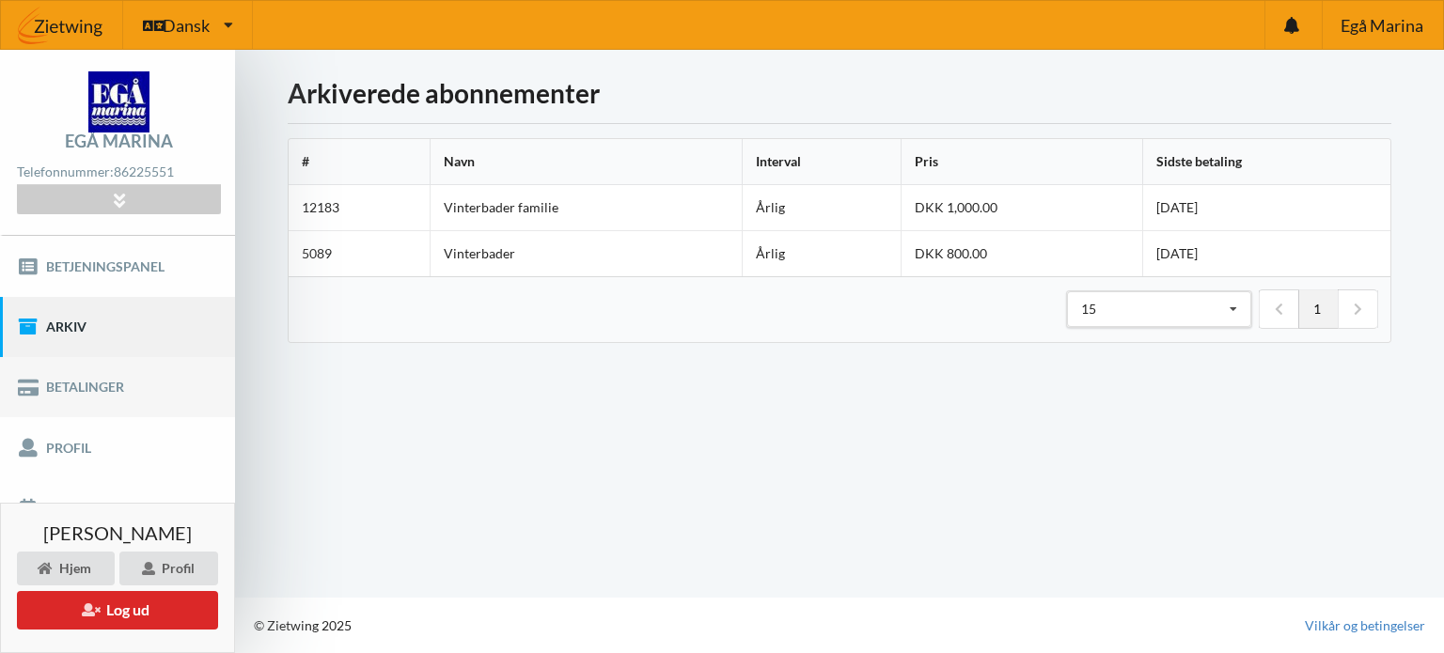
click at [124, 390] on link "Betalinger" at bounding box center [117, 387] width 235 height 60
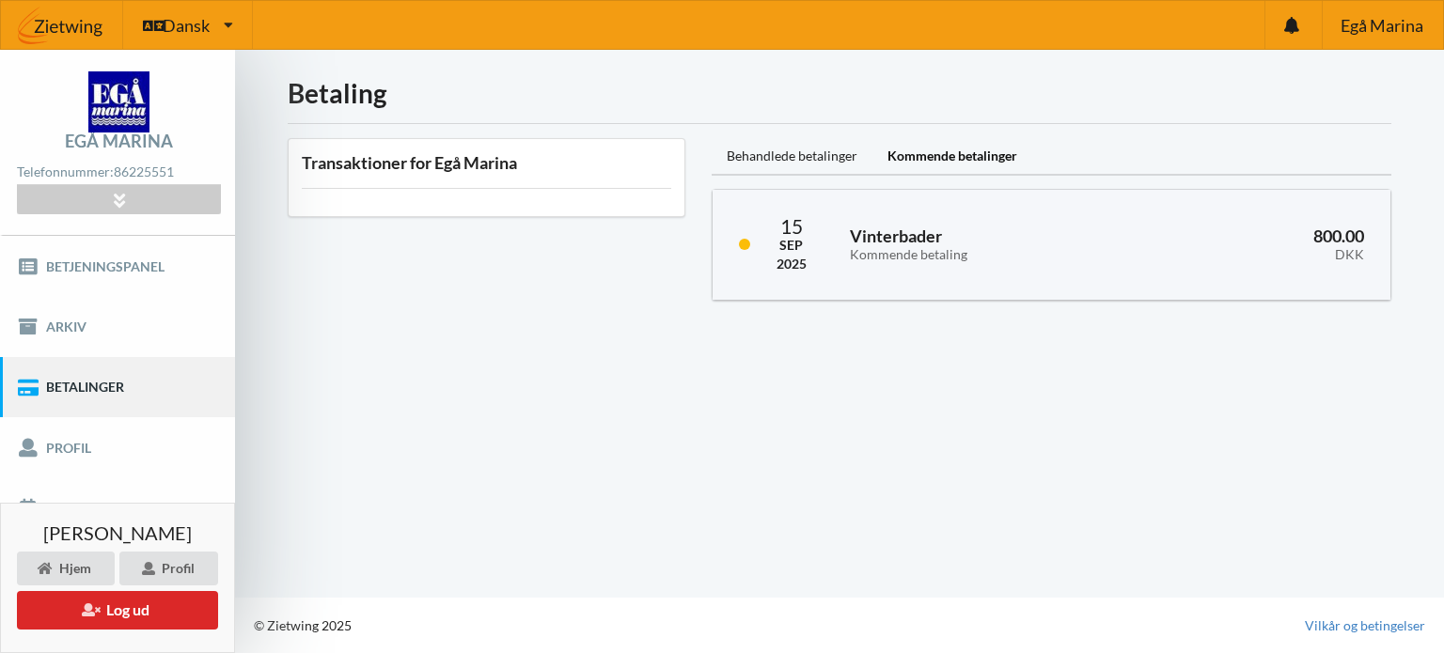
click at [437, 413] on div "Betaling Transaktioner for Egå Marina Behandlede betalinger Kommende betalinger…" at bounding box center [839, 324] width 1209 height 548
click at [79, 570] on div "Hjem" at bounding box center [66, 569] width 98 height 34
